Goal: Information Seeking & Learning: Learn about a topic

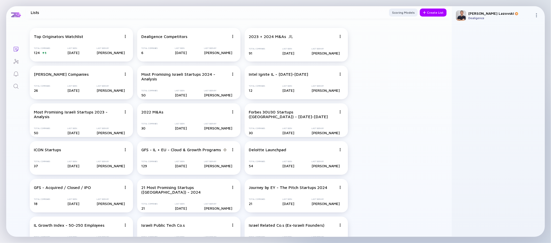
scroll to position [512, 0]
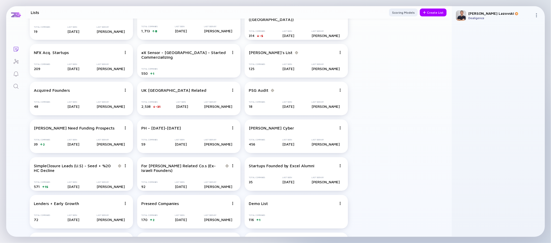
click at [17, 84] on icon "Search" at bounding box center [16, 86] width 6 height 6
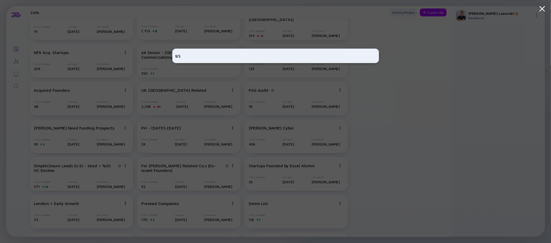
type input "ג"
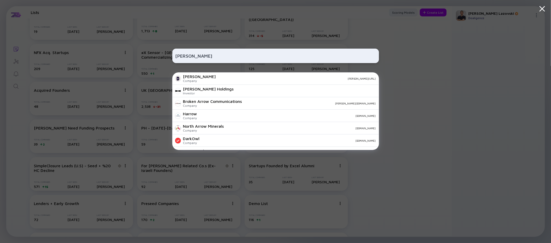
type input "[PERSON_NAME]"
click at [219, 81] on div "[PERSON_NAME] Company [PERSON_NAME][URL]" at bounding box center [275, 78] width 206 height 12
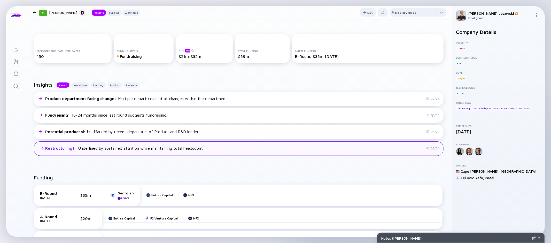
scroll to position [68, 0]
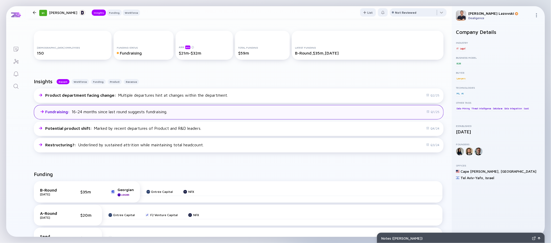
click at [102, 110] on div "Fundraising : 16-24 months since last round suggests fundraising." at bounding box center [106, 111] width 122 height 5
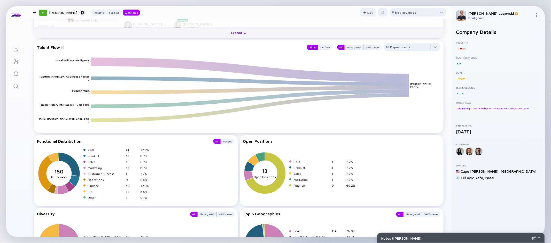
scroll to position [627, 0]
click at [183, 37] on button "Expand" at bounding box center [238, 33] width 409 height 10
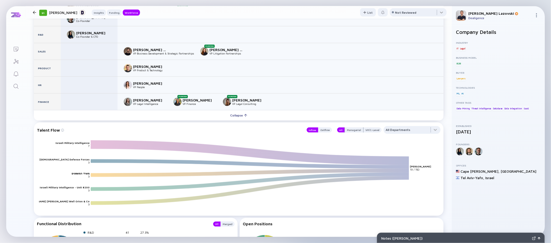
scroll to position [639, 0]
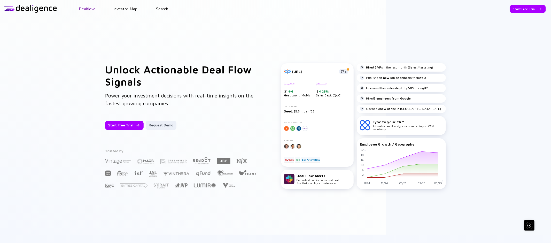
click at [87, 8] on link "Dealflow" at bounding box center [87, 8] width 16 height 5
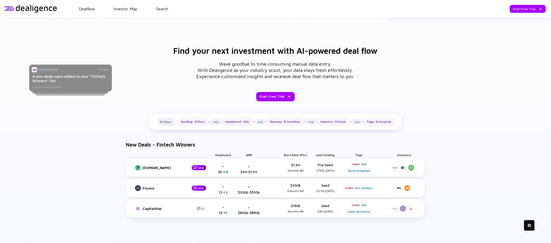
scroll to position [219, 0]
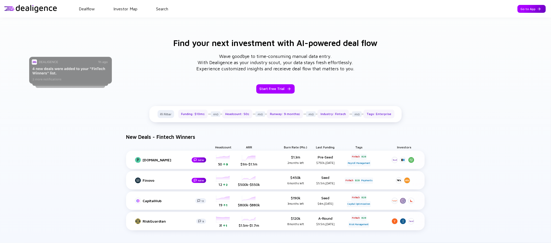
click at [517, 9] on div "Go to App" at bounding box center [531, 9] width 28 height 8
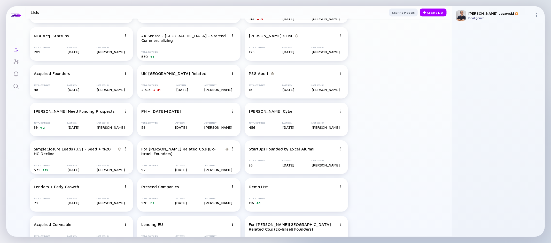
scroll to position [771, 0]
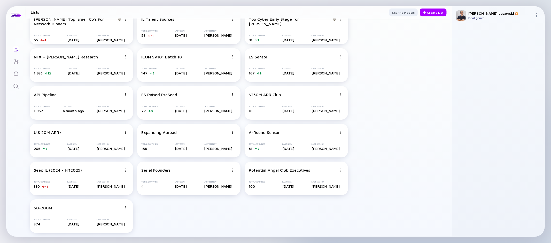
click at [539, 15] on div at bounding box center [537, 15] width 6 height 5
click at [526, 23] on div "Sign Out" at bounding box center [519, 24] width 34 height 10
